Goal: Task Accomplishment & Management: Complete application form

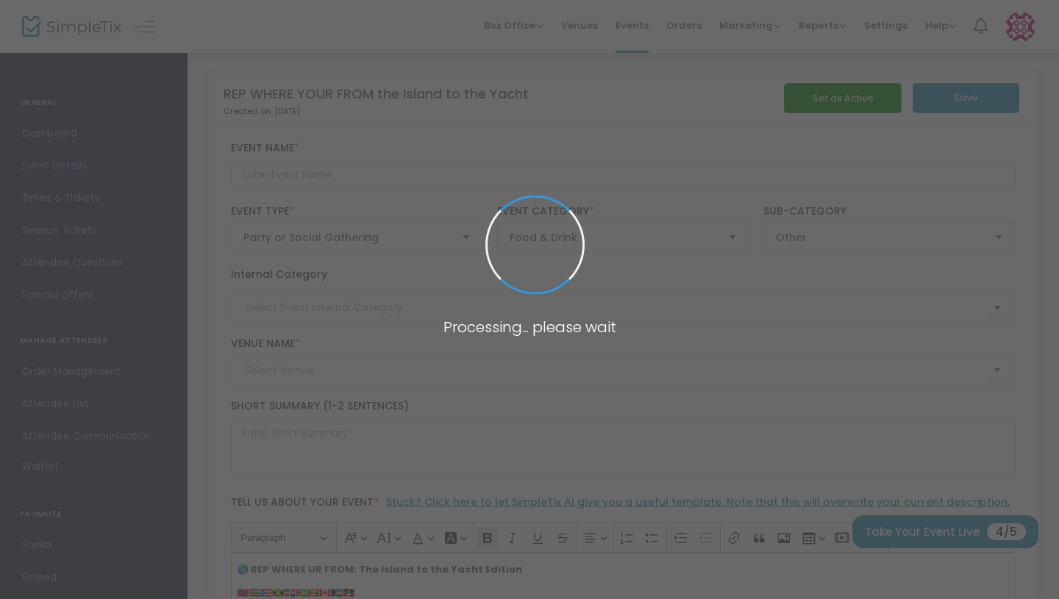
type input "REP WHERE YOUR FROM the Island to the Yacht"
type textarea "🌎 REP WHERE UR FROM: The Island to the Yacht Edition🇹🇹🇹🇬🇵🇷🇯🇲🇩🇴🇬🇾🇬🇩🇨🇦🇧🇸🇦🇬📅 [DATE…"
type input "Buy Tickets"
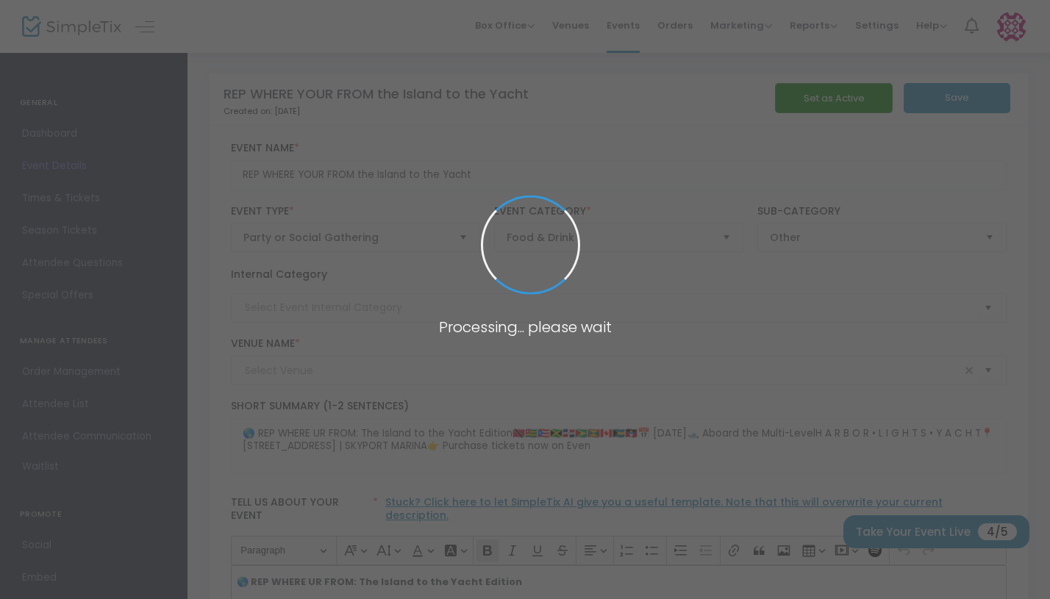
type input "Harbor Lights Yacht"
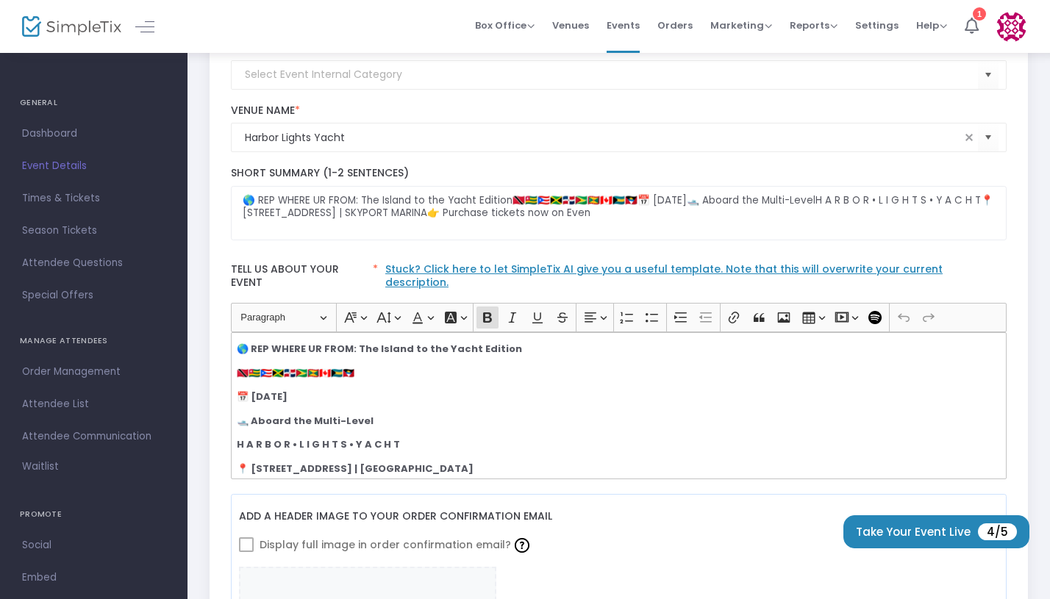
scroll to position [234, 0]
click at [569, 273] on link "Stuck? Click here to let SimpleTix AI give you a useful template. Note that thi…" at bounding box center [664, 275] width 558 height 28
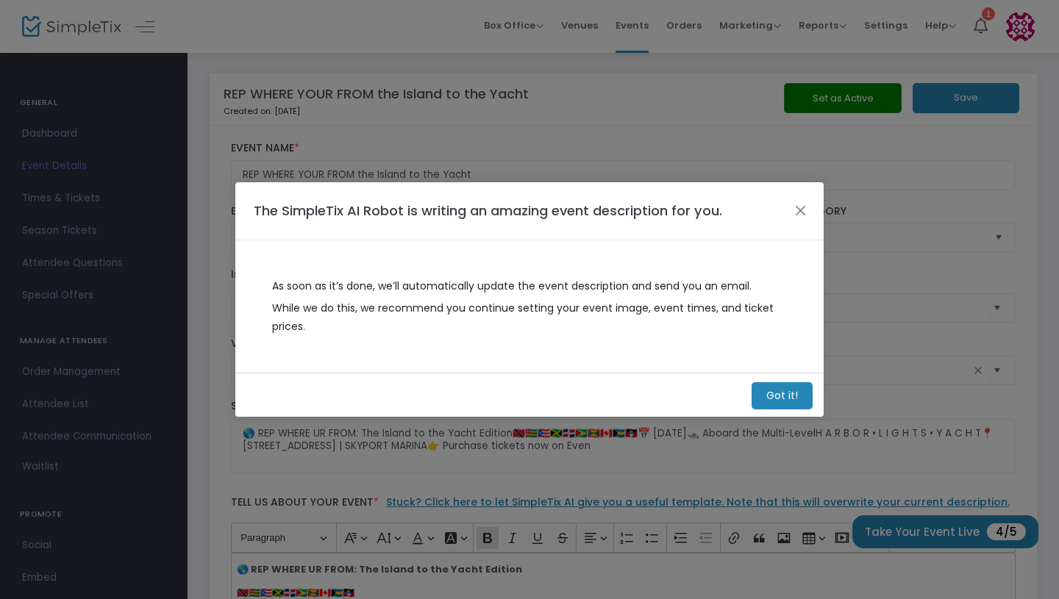
click at [776, 408] on m-button "Got it!" at bounding box center [782, 395] width 61 height 27
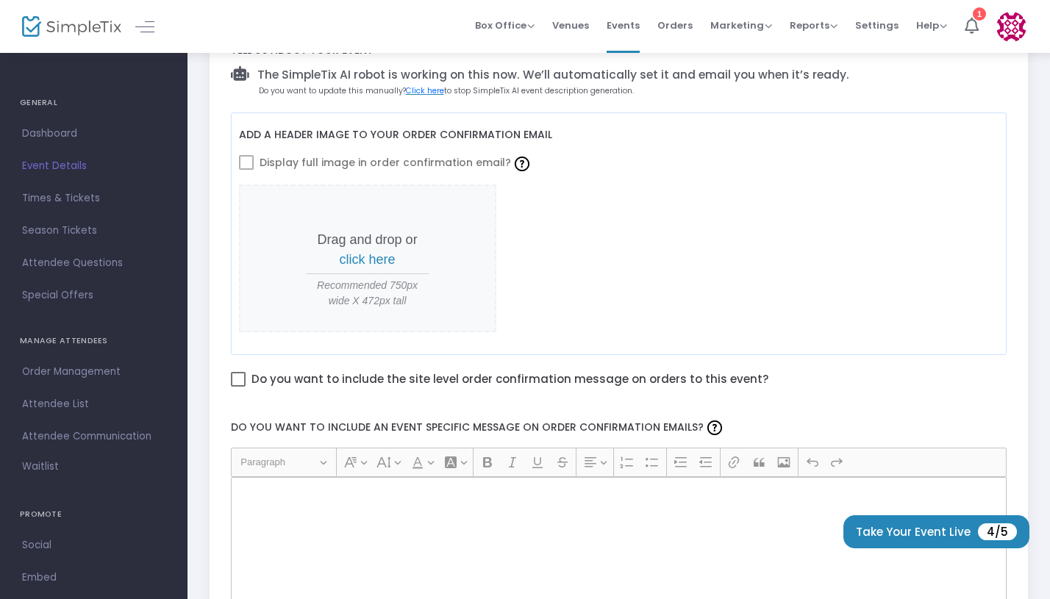
scroll to position [432, 0]
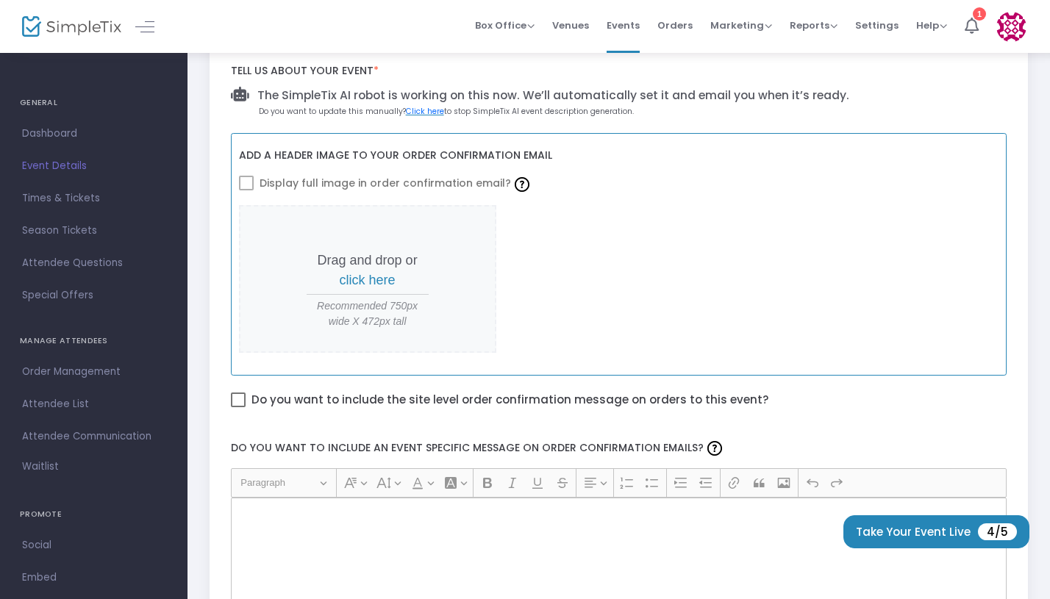
click at [384, 288] on p "Drag and drop or click here" at bounding box center [368, 271] width 122 height 40
click at [385, 279] on span "click here" at bounding box center [368, 280] width 56 height 15
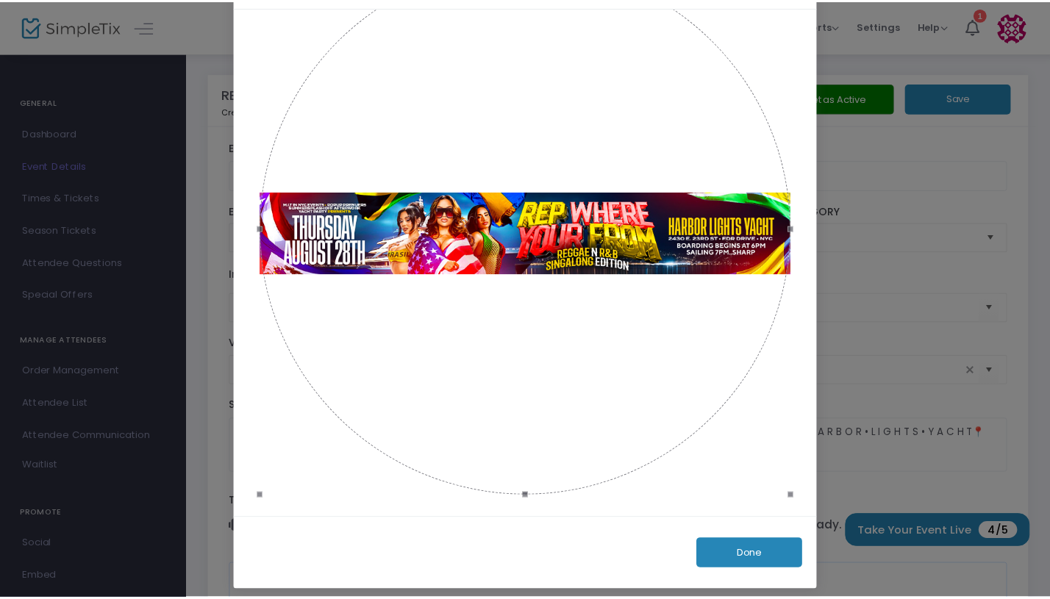
scroll to position [75, 0]
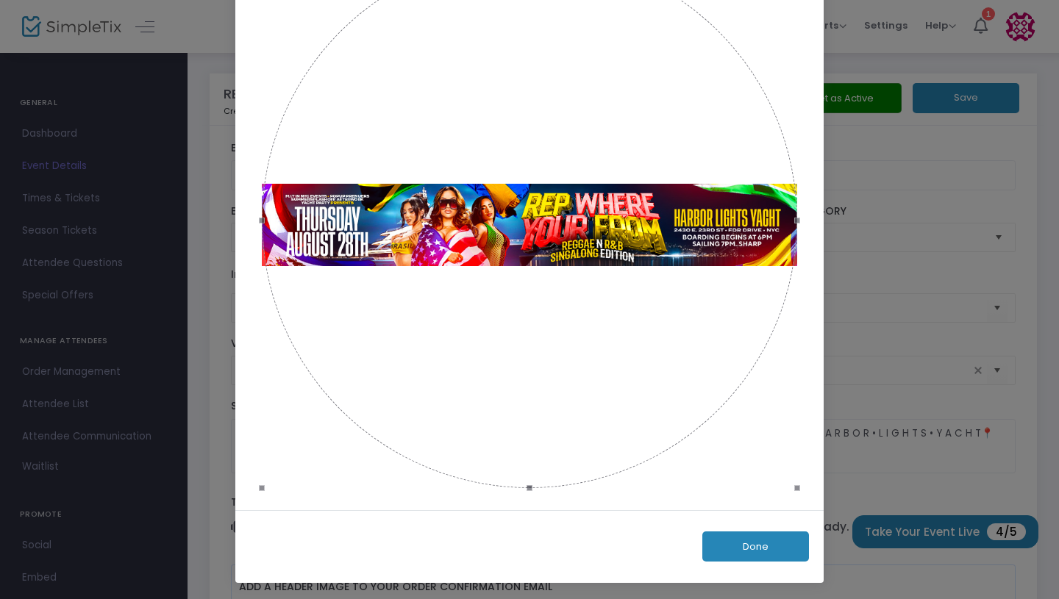
click at [727, 546] on button "Done" at bounding box center [755, 547] width 107 height 30
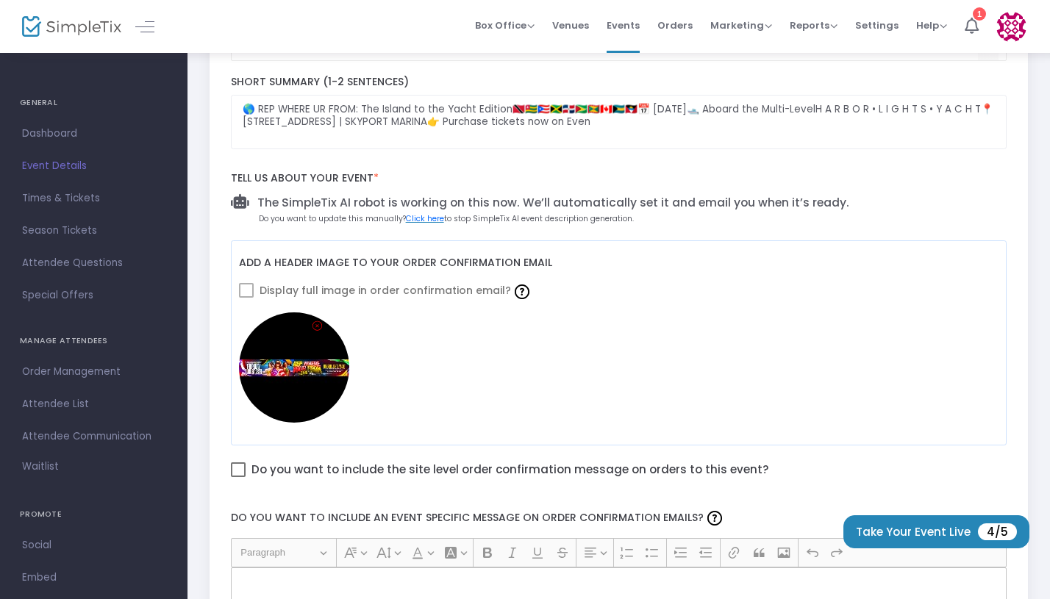
scroll to position [326, 0]
click at [292, 363] on img at bounding box center [294, 366] width 110 height 110
click at [285, 355] on img at bounding box center [294, 366] width 110 height 110
click at [288, 332] on img at bounding box center [294, 366] width 110 height 110
click at [268, 256] on label "Add a header image to your order confirmation email" at bounding box center [395, 262] width 313 height 30
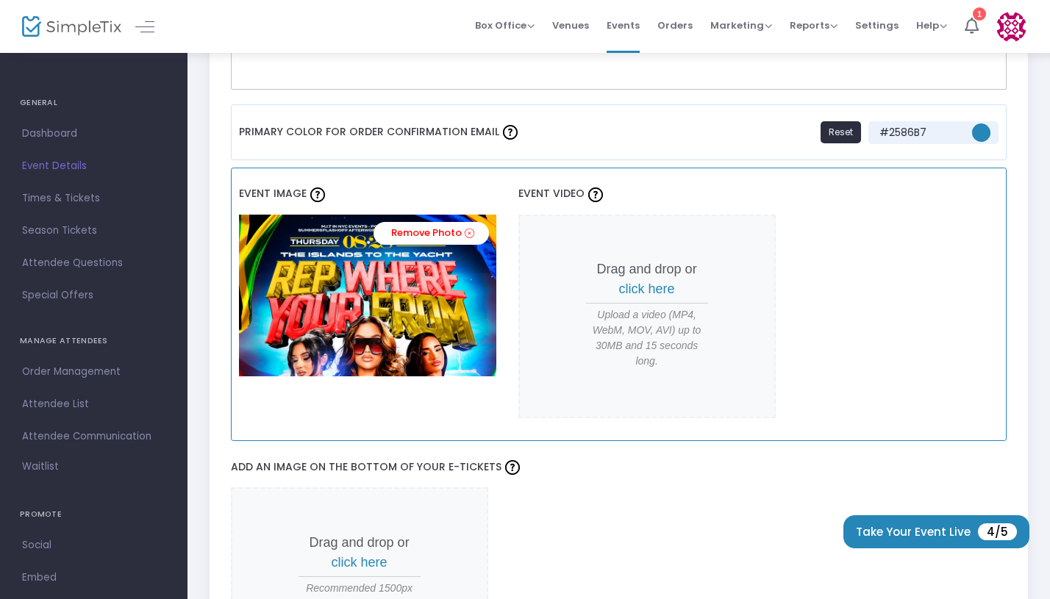
scroll to position [955, 0]
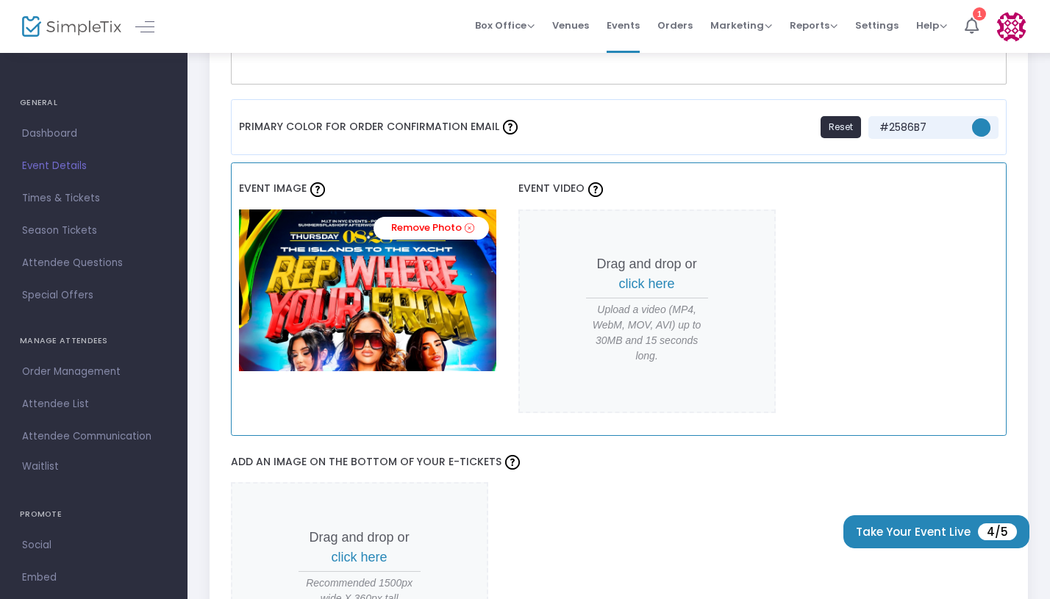
click at [641, 285] on span "click here" at bounding box center [647, 284] width 56 height 15
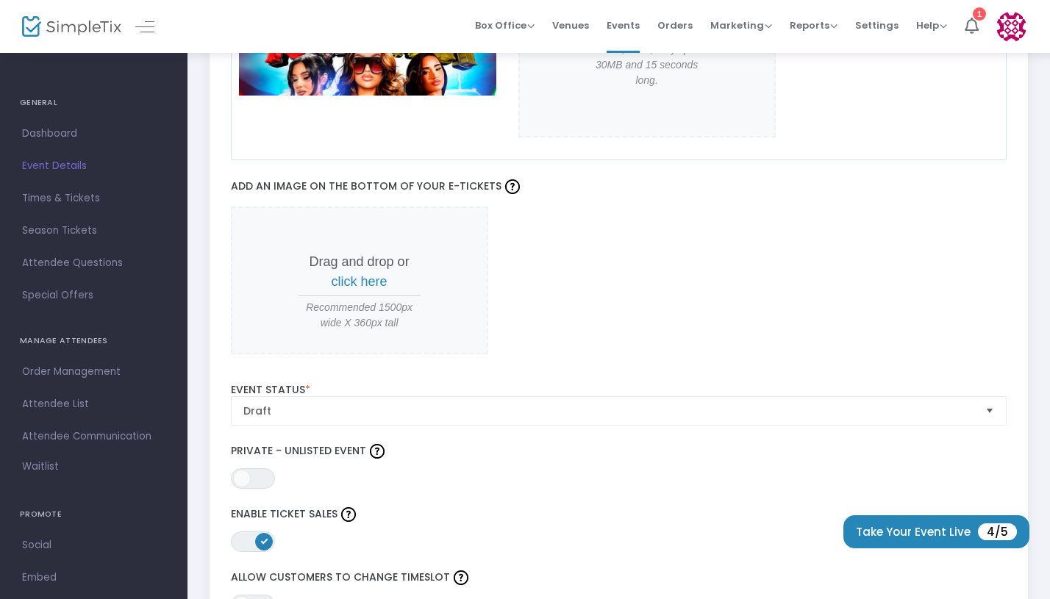
scroll to position [1228, 0]
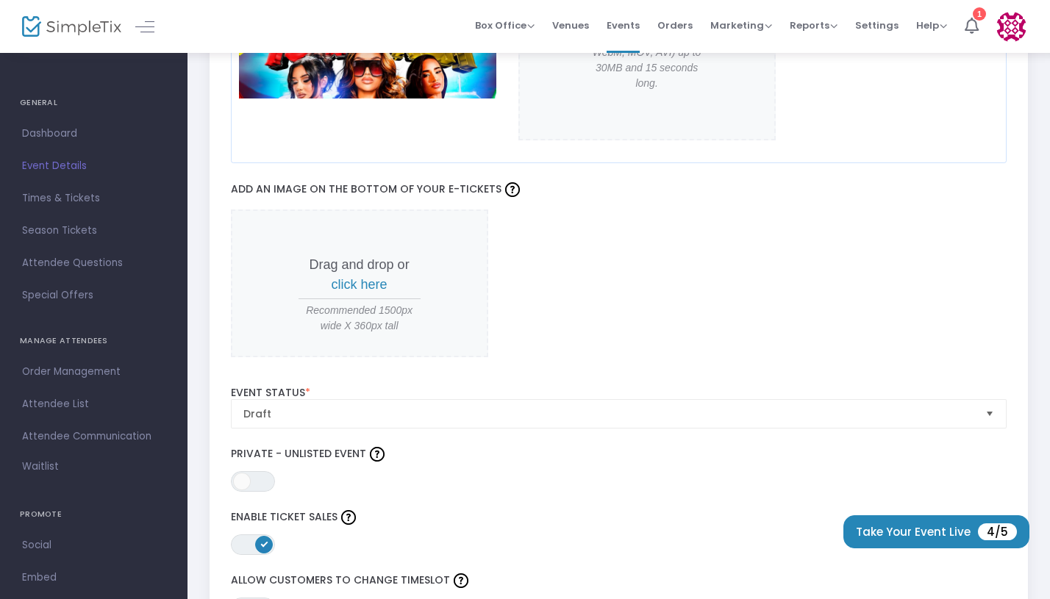
click at [373, 294] on span "Drag and drop or click here Recommended 1500px wide X 360px tall" at bounding box center [359, 284] width 257 height 148
click at [374, 284] on span "click here" at bounding box center [360, 284] width 56 height 15
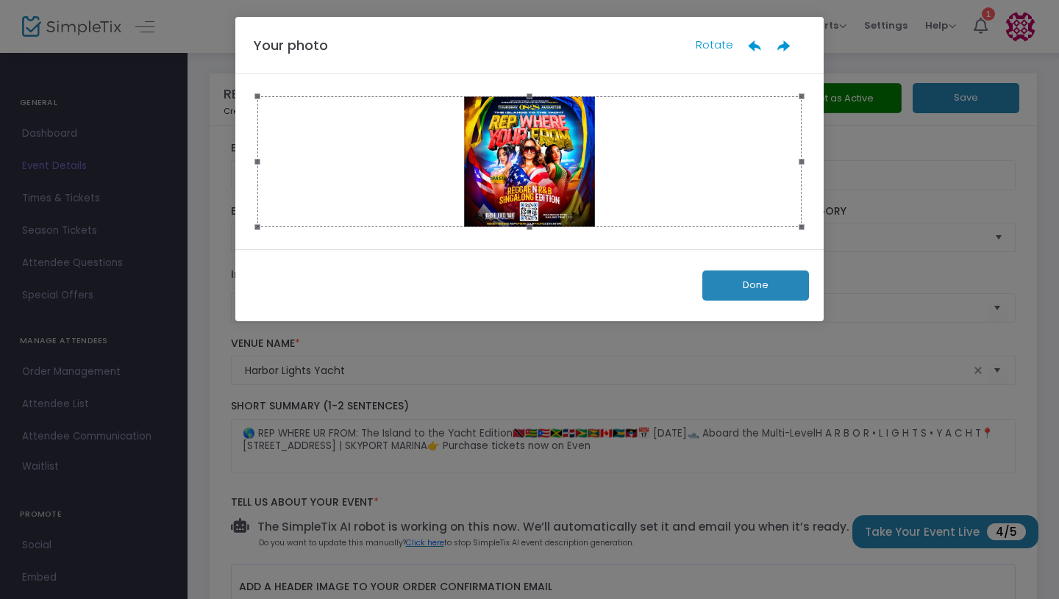
click at [946, 227] on ngb-modal-window "Your photo Rotate Done" at bounding box center [529, 299] width 1059 height 599
drag, startPoint x: 575, startPoint y: 183, endPoint x: 641, endPoint y: 188, distance: 65.7
click at [634, 188] on div at bounding box center [529, 161] width 544 height 131
drag, startPoint x: 802, startPoint y: 161, endPoint x: 819, endPoint y: 280, distance: 120.5
click at [821, 280] on div "Your photo Rotate Done" at bounding box center [529, 169] width 588 height 305
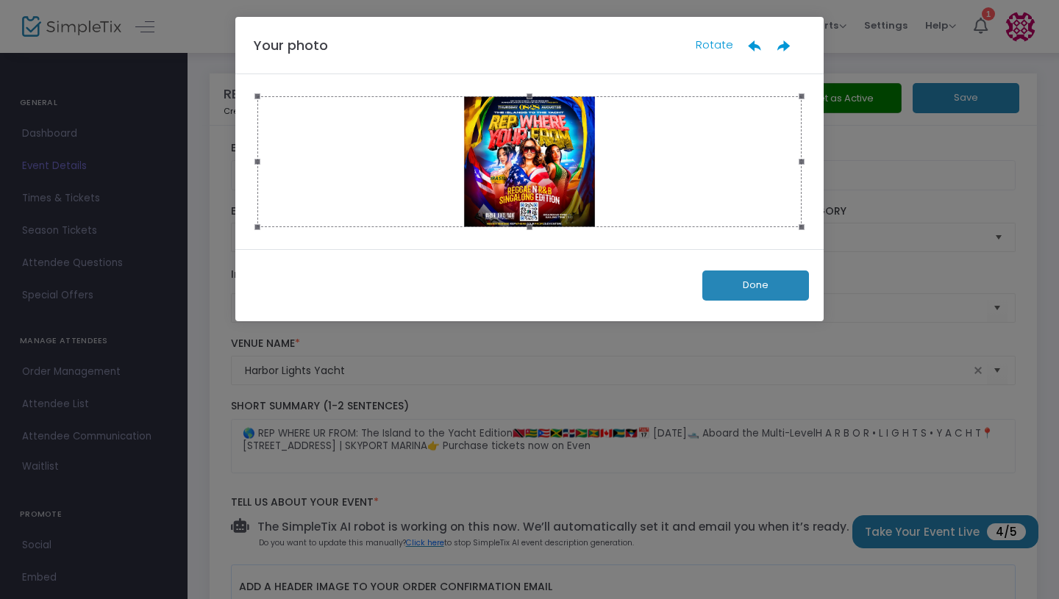
click at [651, 333] on ngb-modal-window "Your photo Rotate Done" at bounding box center [529, 299] width 1059 height 599
click at [761, 285] on button "Done" at bounding box center [755, 286] width 107 height 30
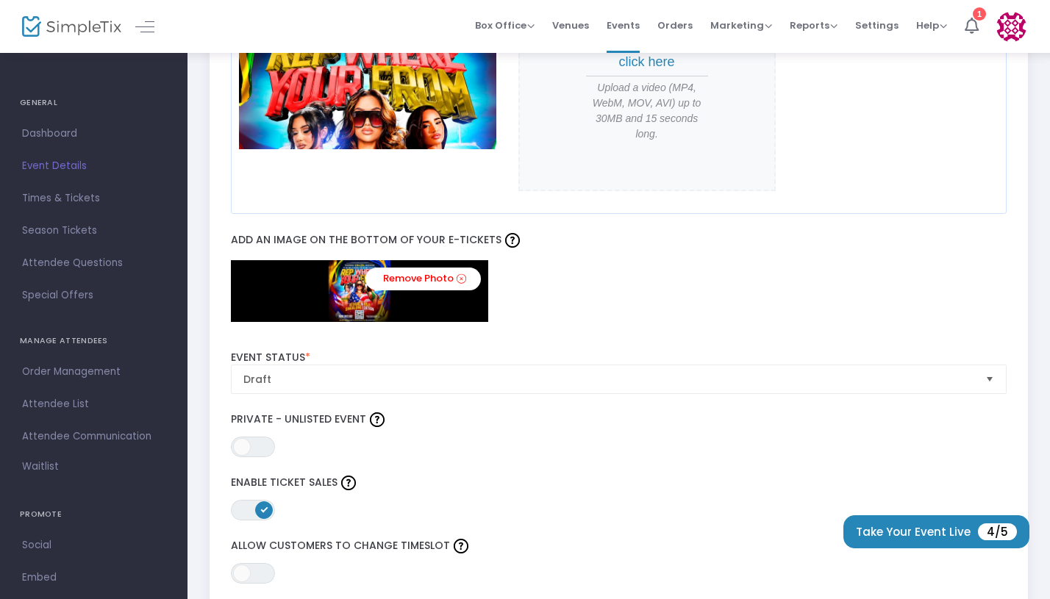
scroll to position [1178, 0]
click at [403, 277] on link "Remove Photo" at bounding box center [423, 278] width 115 height 23
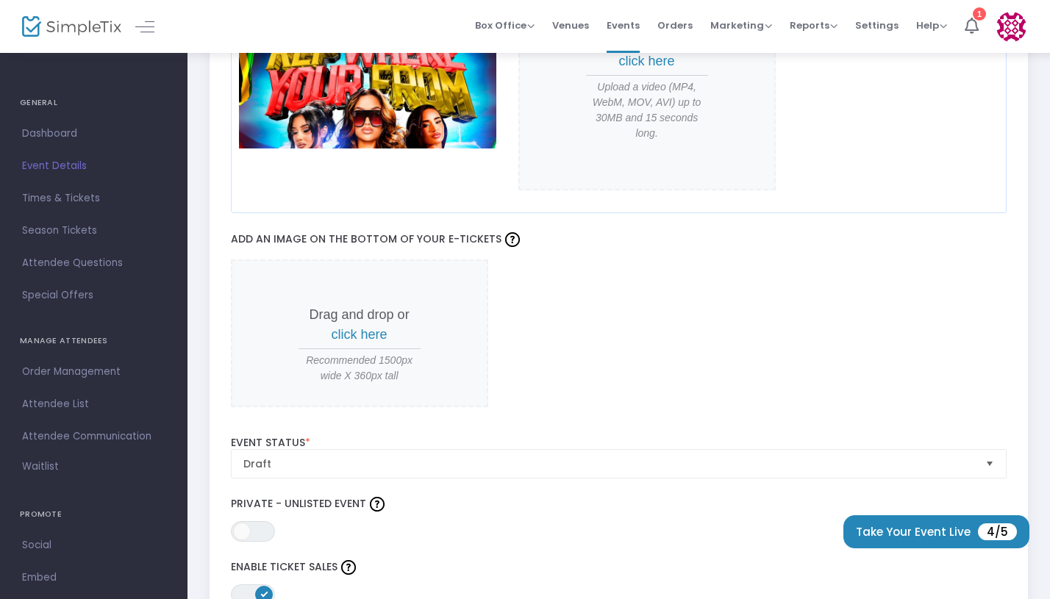
click at [380, 339] on span "click here" at bounding box center [360, 334] width 56 height 15
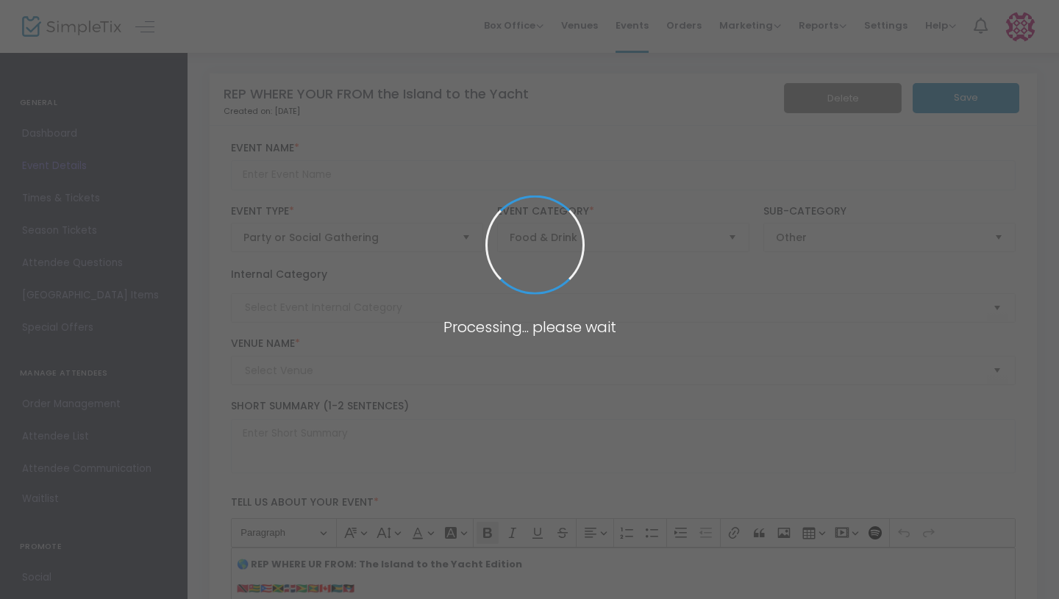
type input "REP WHERE YOUR FROM the Island to the Yacht"
type textarea "🌎 REP WHERE UR FROM: The Island to the Yacht Edition🇹🇹🇹🇬🇵🇷🇯🇲🇩🇴🇬🇾🇬🇩🇨🇦🇧🇸🇦🇬📅 [DATE…"
type input "Buy Tickets"
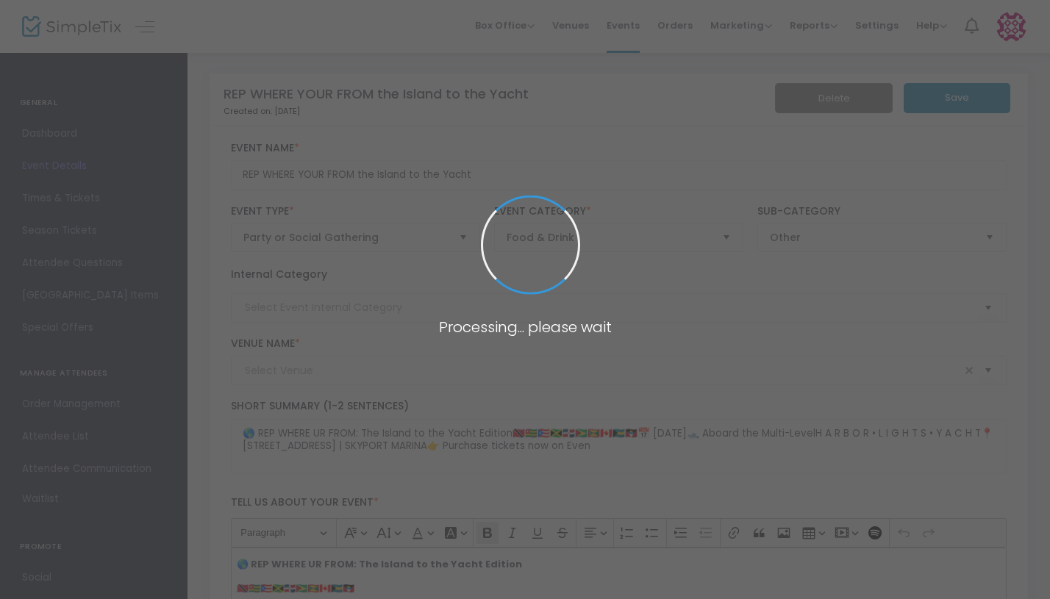
type input "Harbor Lights Yacht"
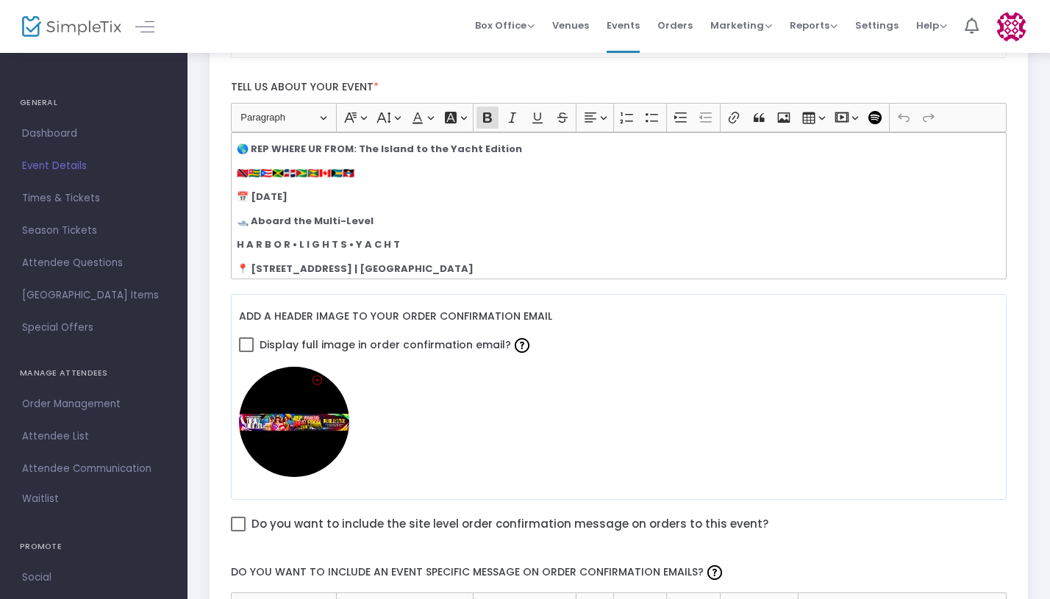
scroll to position [419, 0]
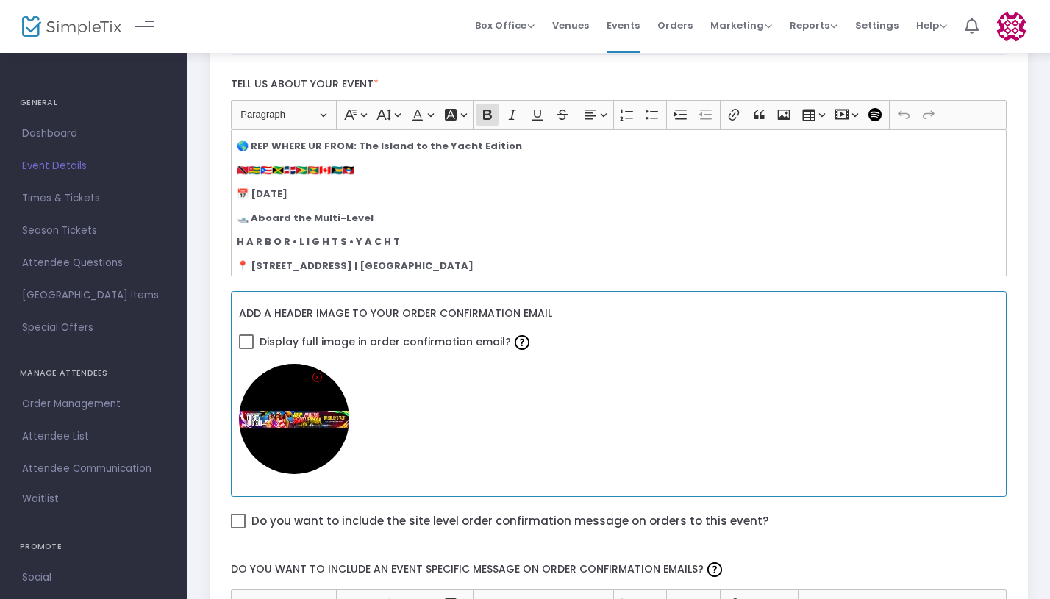
click at [247, 342] on span at bounding box center [246, 342] width 15 height 15
click at [246, 349] on input "Display full image in order confirmation email?" at bounding box center [246, 349] width 1 height 1
checkbox input "false"
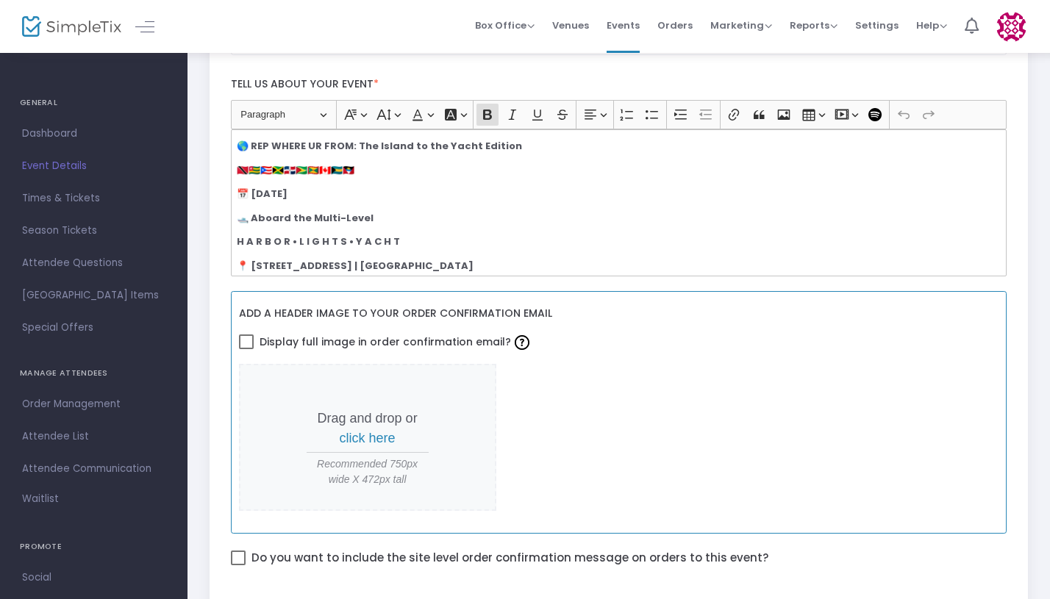
click at [372, 438] on span "click here" at bounding box center [368, 438] width 56 height 15
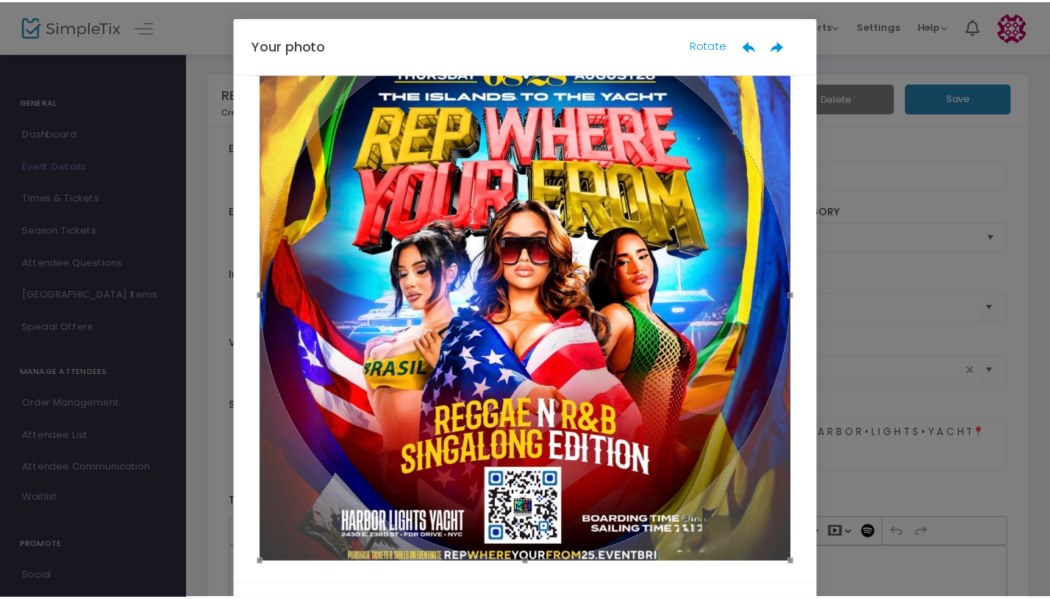
scroll to position [75, 0]
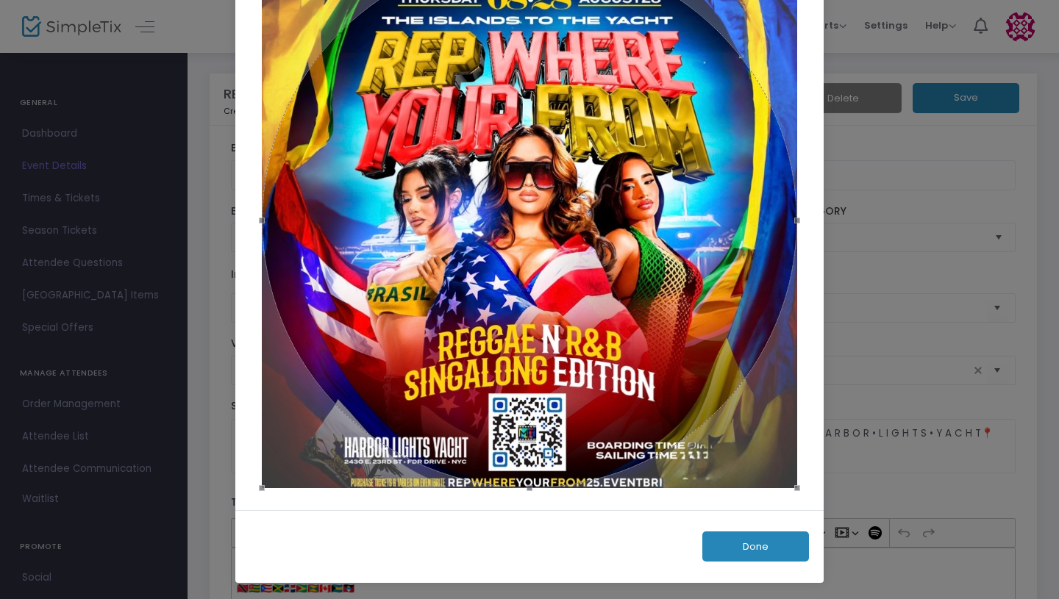
click at [775, 559] on button "Done" at bounding box center [755, 547] width 107 height 30
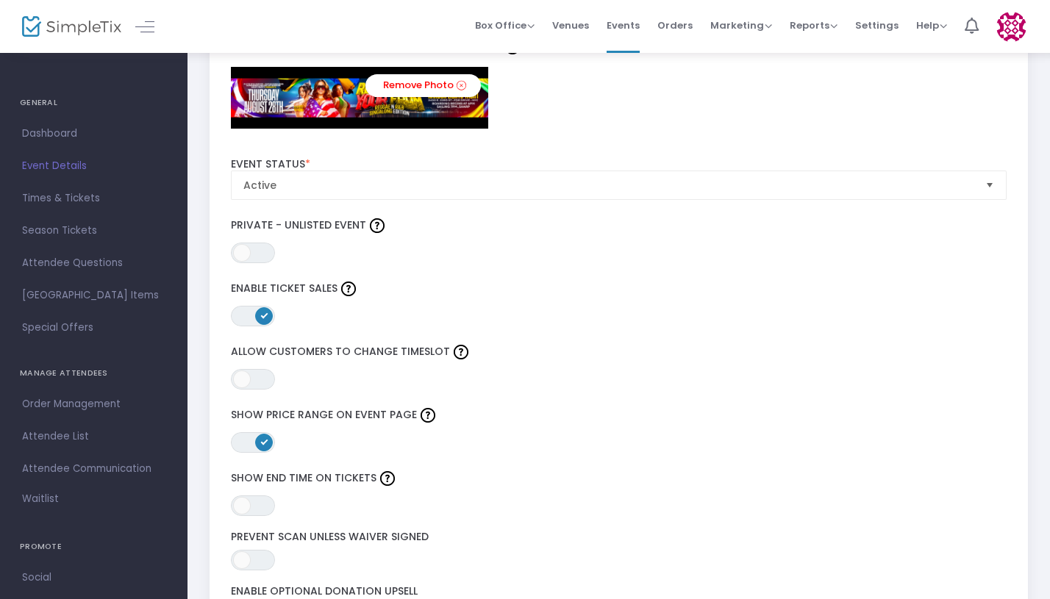
scroll to position [1518, 0]
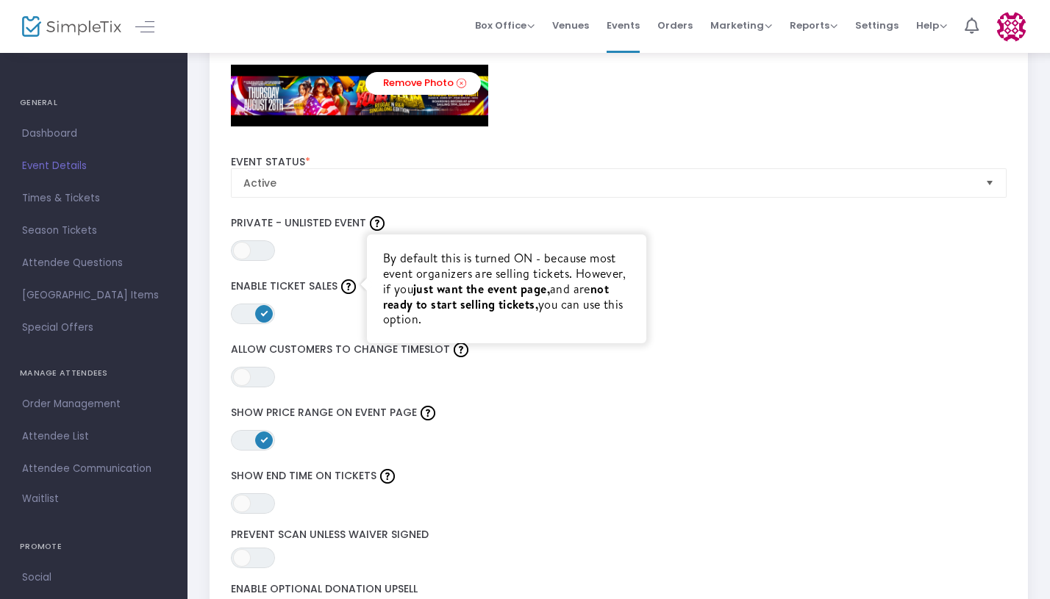
click at [347, 291] on img at bounding box center [348, 287] width 15 height 15
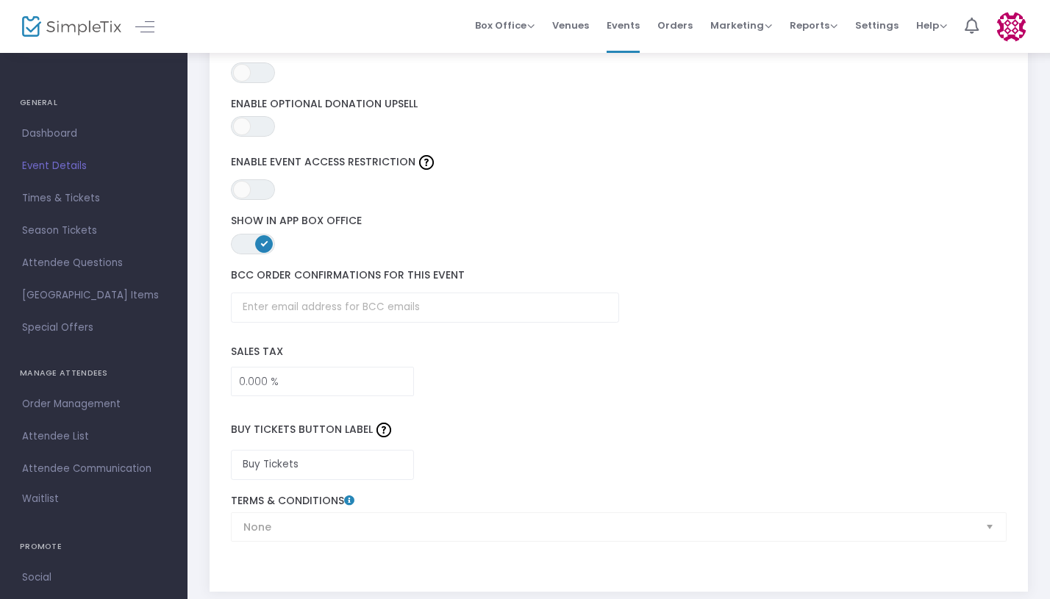
scroll to position [2012, 0]
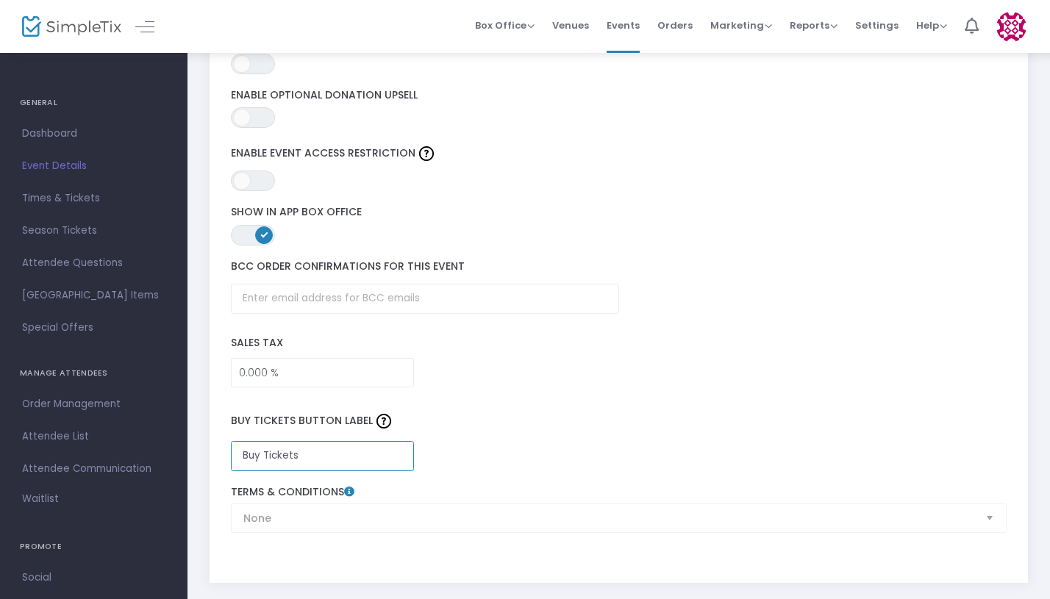
click at [352, 458] on input "Buy Tickets" at bounding box center [322, 456] width 183 height 30
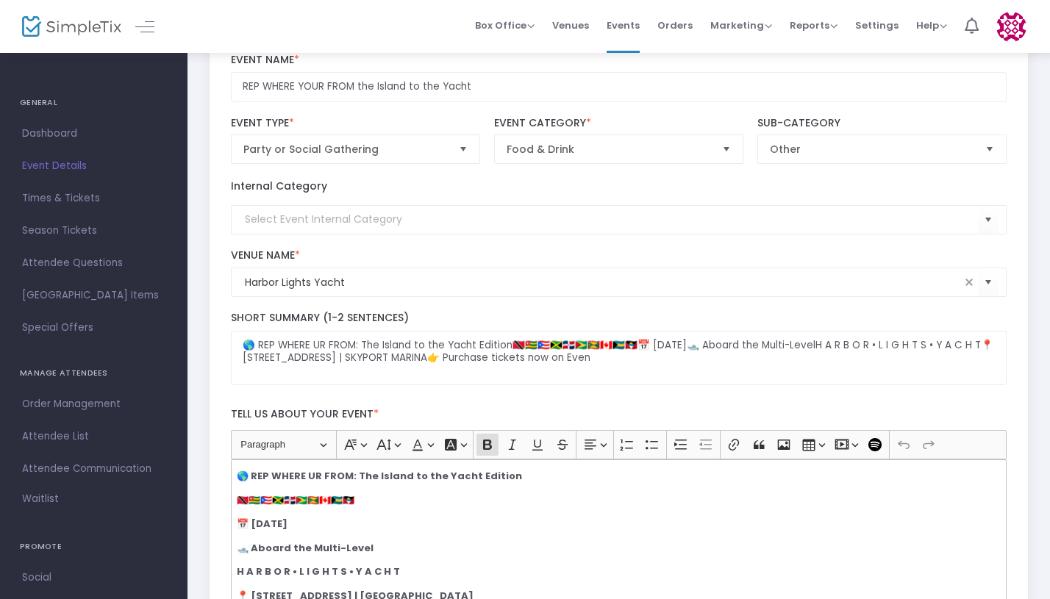
scroll to position [0, 0]
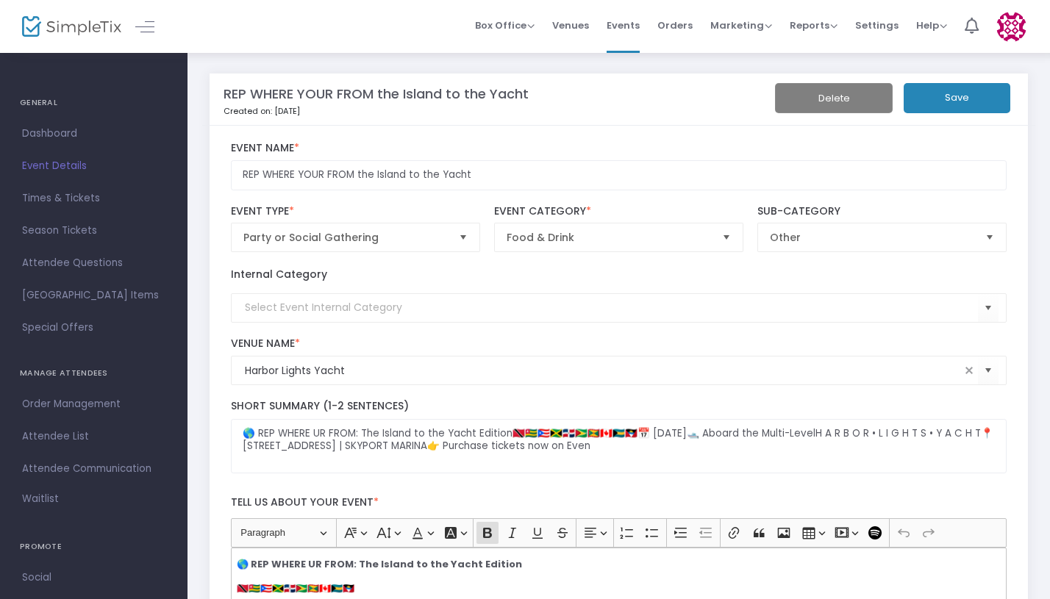
click at [936, 98] on button "Save" at bounding box center [957, 98] width 107 height 30
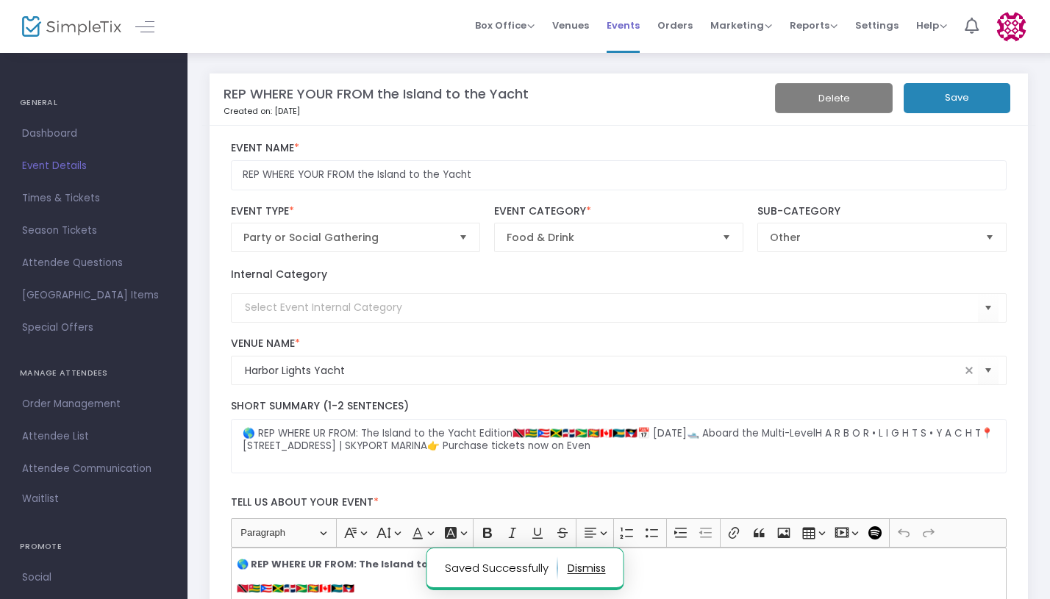
click at [630, 29] on span "Events" at bounding box center [623, 26] width 33 height 38
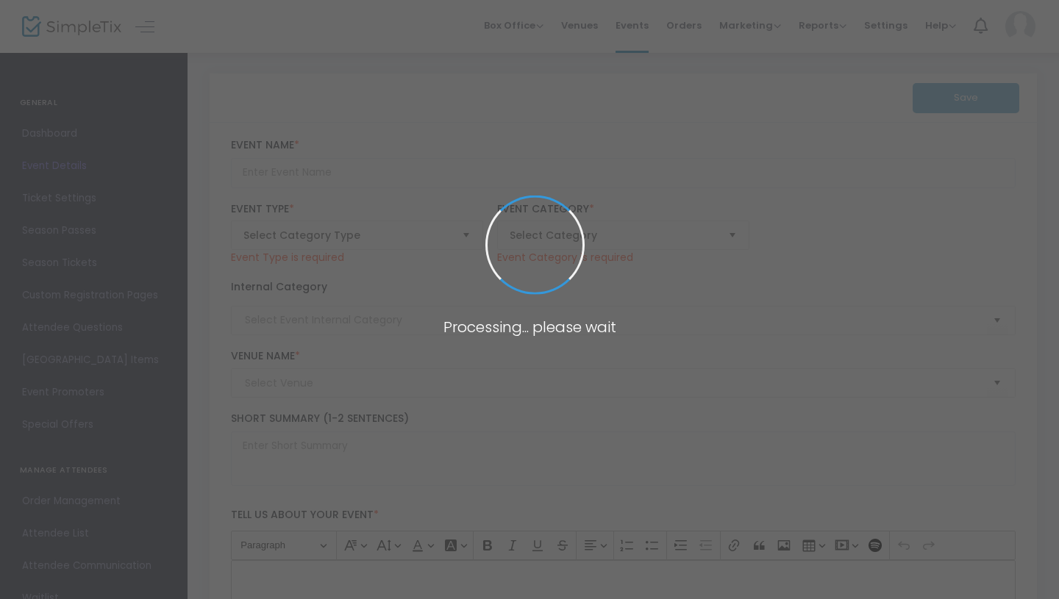
type input "REP WHERE YOUR FROM the Island to the Yacht"
type textarea "🌎 REP WHERE UR FROM: The Island to the Yacht Edition🇹🇹🇹🇬🇵🇷🇯🇲🇩🇴🇬🇾🇬🇩🇨🇦🇧🇸🇦🇬📅 [DATE…"
type input "Buy Tickets"
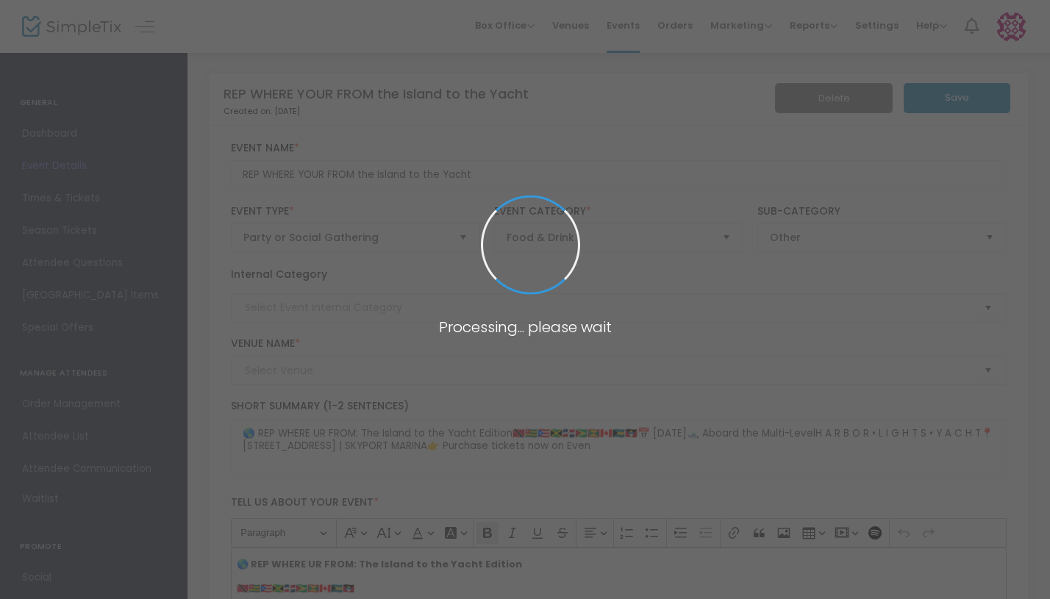
type input "Harbor Lights Yacht"
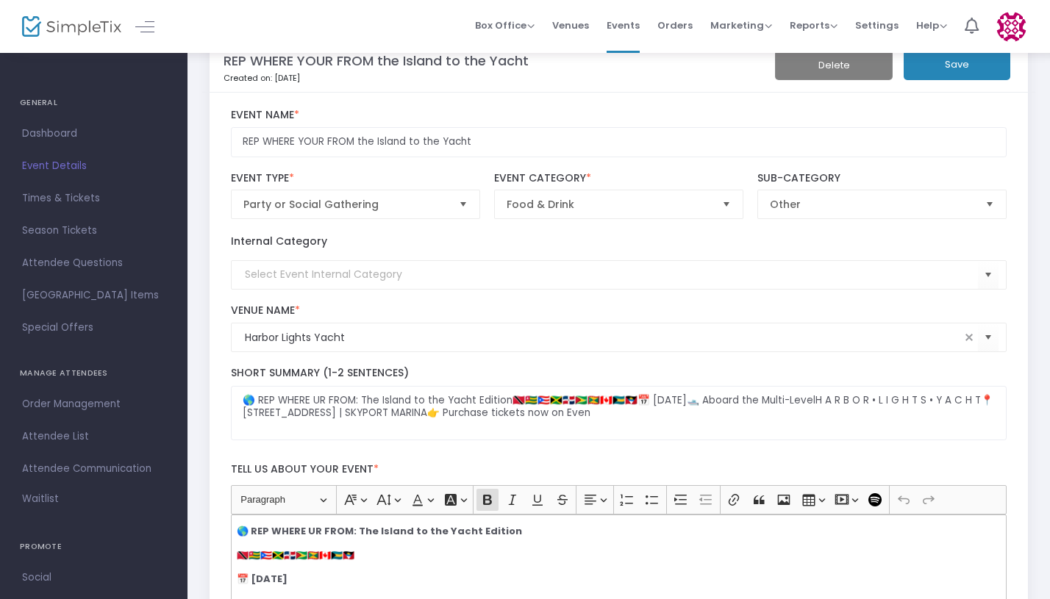
scroll to position [18, 0]
